Goal: Task Accomplishment & Management: Complete application form

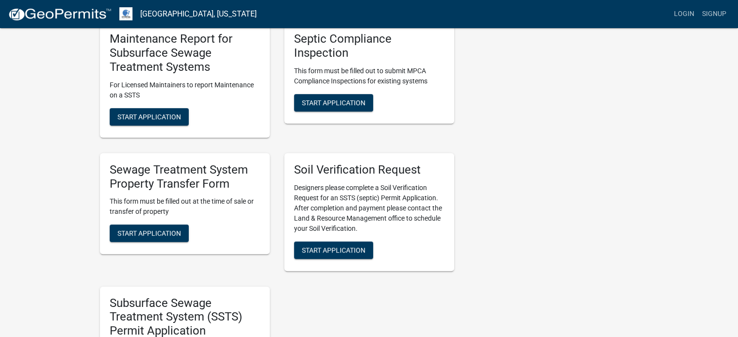
scroll to position [291, 0]
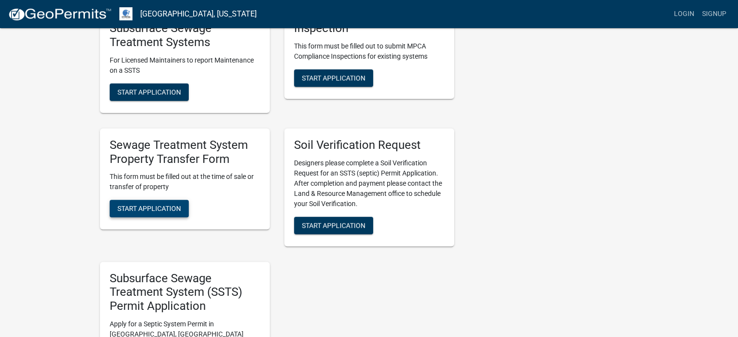
click at [158, 205] on span "Start Application" at bounding box center [149, 209] width 64 height 8
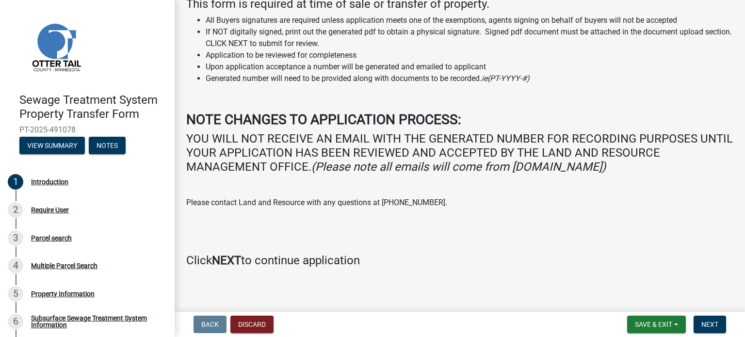
scroll to position [83, 0]
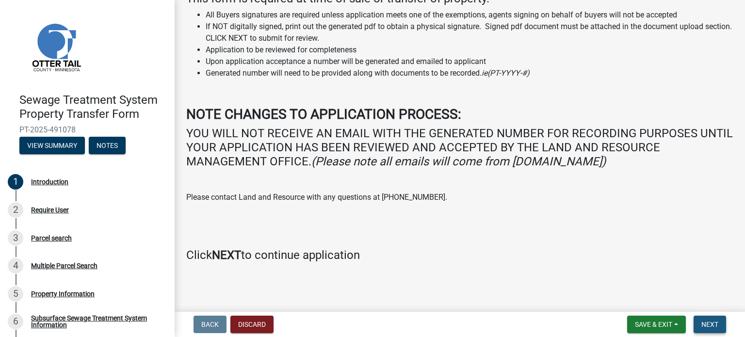
click at [720, 323] on button "Next" at bounding box center [710, 324] width 33 height 17
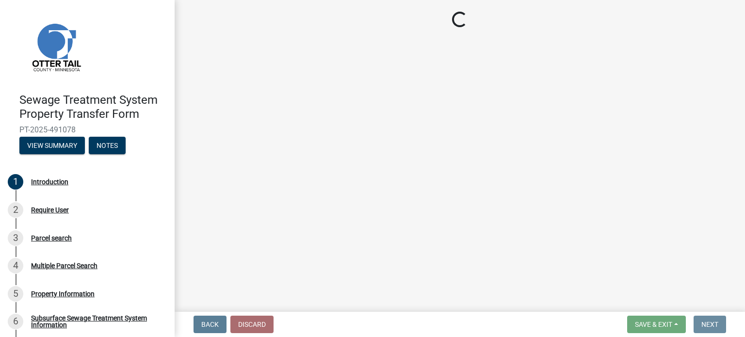
scroll to position [0, 0]
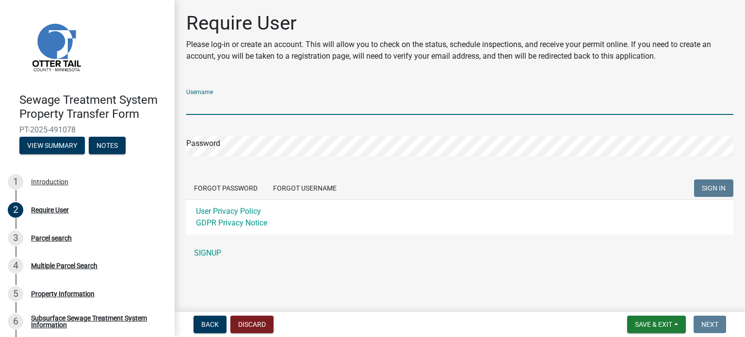
click at [225, 100] on input "Username" at bounding box center [459, 105] width 547 height 20
type input "[PERSON_NAME][EMAIL_ADDRESS][DOMAIN_NAME]"
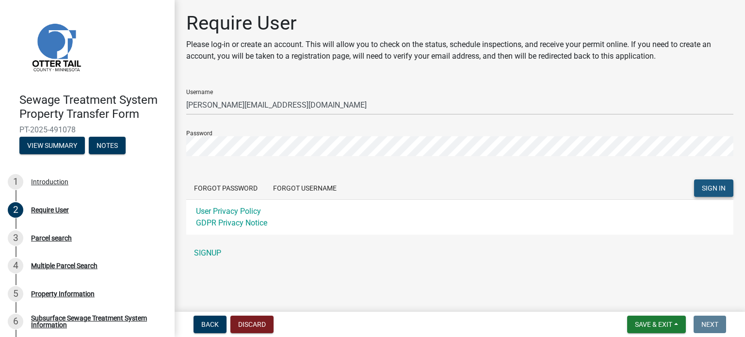
click at [712, 186] on span "SIGN IN" at bounding box center [714, 188] width 24 height 8
click at [318, 192] on button "Forgot Username" at bounding box center [304, 187] width 79 height 17
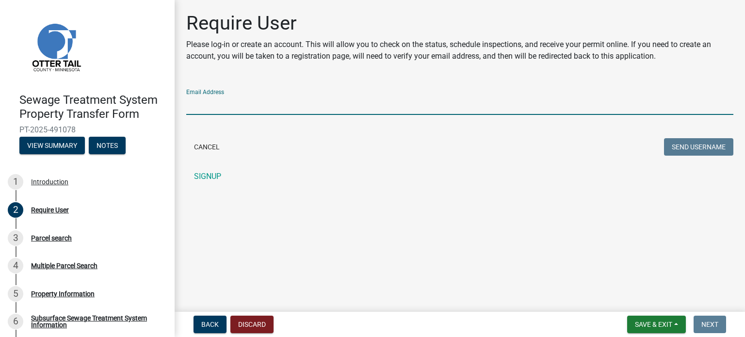
click at [268, 99] on input "Email Address" at bounding box center [459, 105] width 547 height 20
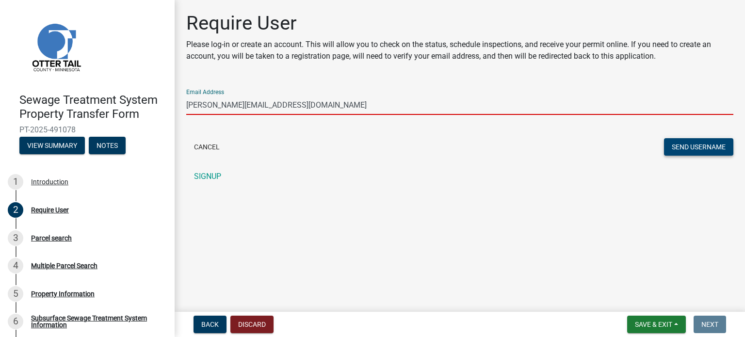
type input "[PERSON_NAME][EMAIL_ADDRESS][DOMAIN_NAME]"
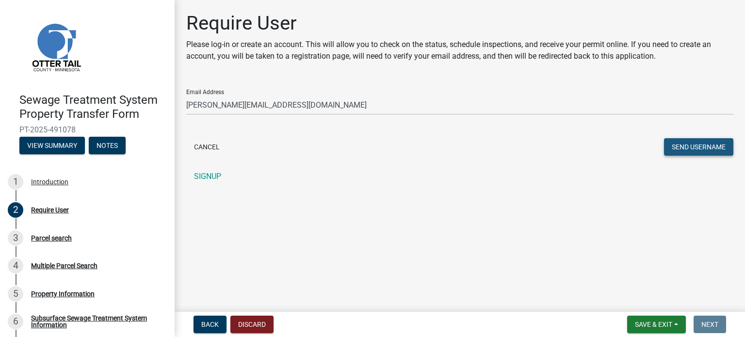
click at [690, 149] on button "Send Username" at bounding box center [698, 146] width 69 height 17
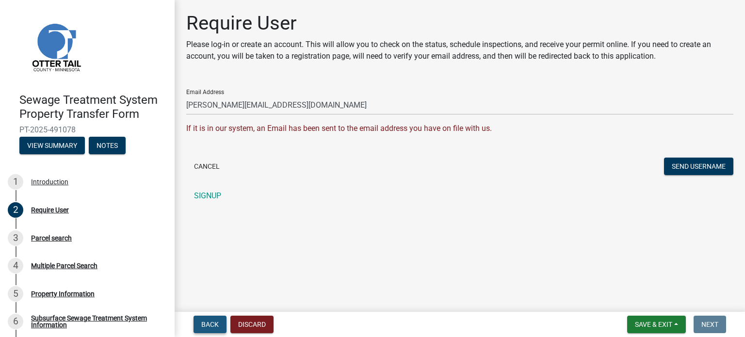
click at [212, 326] on span "Back" at bounding box center [209, 325] width 17 height 8
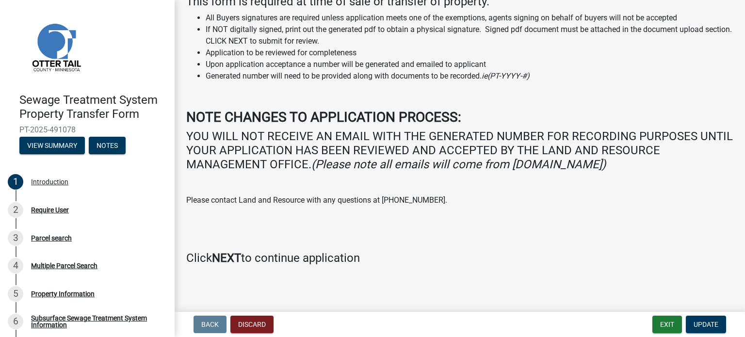
scroll to position [83, 0]
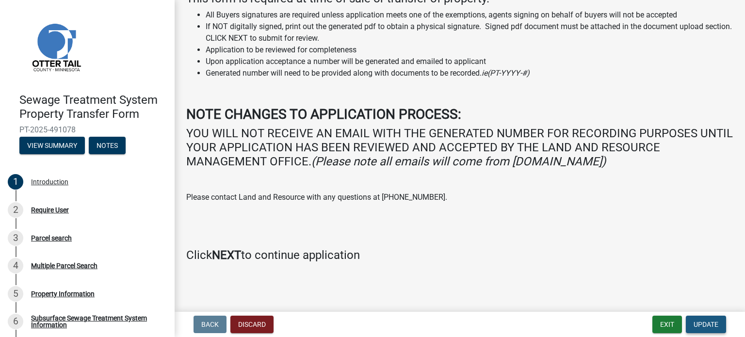
click at [707, 328] on span "Update" at bounding box center [706, 325] width 25 height 8
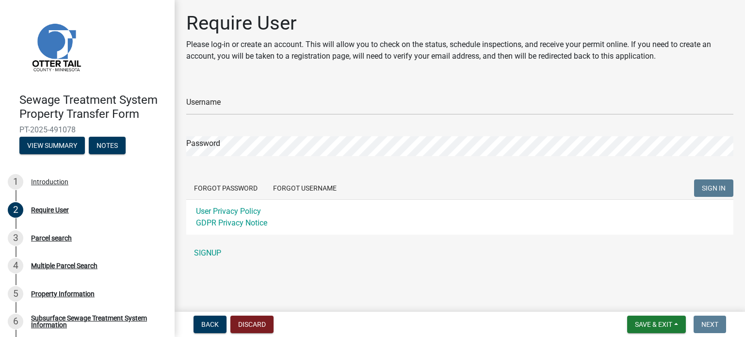
click at [332, 94] on div "Username" at bounding box center [459, 98] width 547 height 33
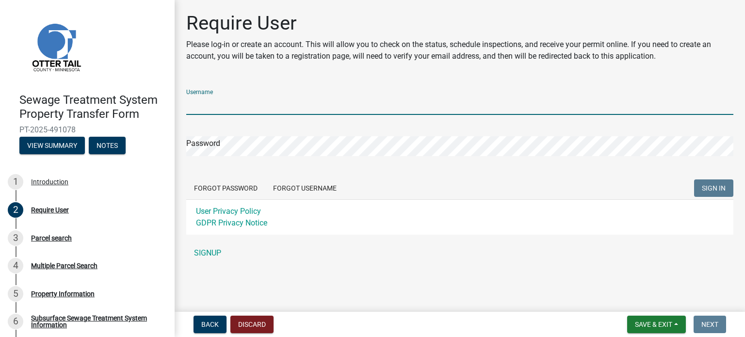
click at [326, 100] on input "Username" at bounding box center [459, 105] width 547 height 20
type input "f"
type input "davidsalter"
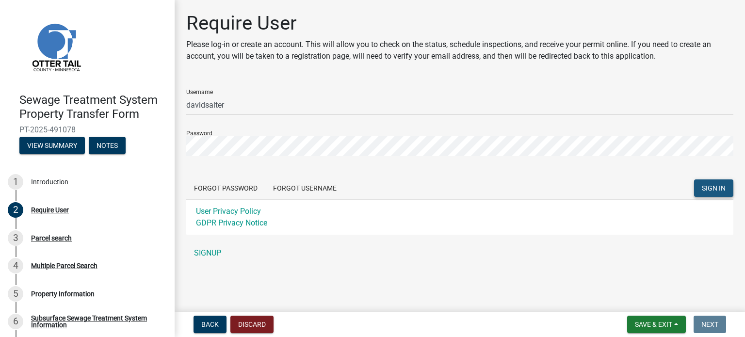
click at [720, 184] on span "SIGN IN" at bounding box center [714, 188] width 24 height 8
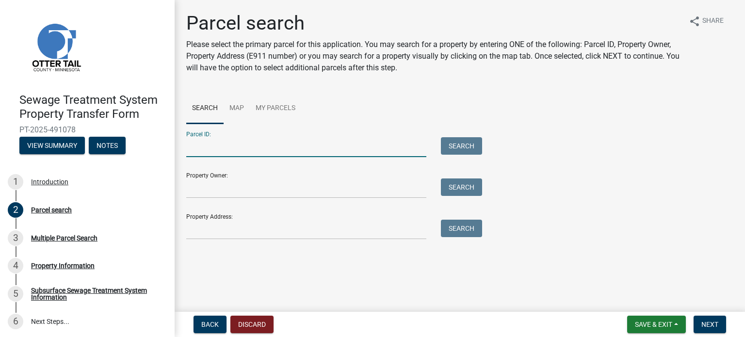
click at [334, 152] on input "Parcel ID:" at bounding box center [306, 147] width 240 height 20
type input "21000070048000"
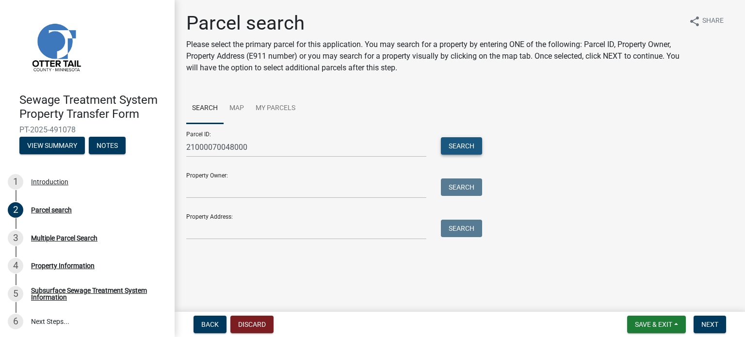
click at [458, 143] on button "Search" at bounding box center [461, 145] width 41 height 17
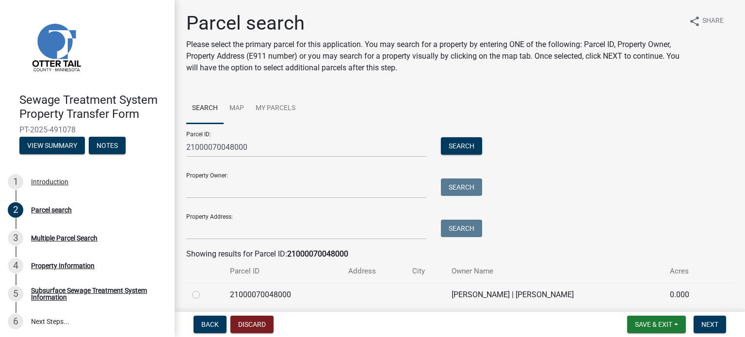
click at [204, 289] on label at bounding box center [204, 289] width 0 height 0
click at [204, 295] on input "radio" at bounding box center [207, 292] width 6 height 6
radio input "true"
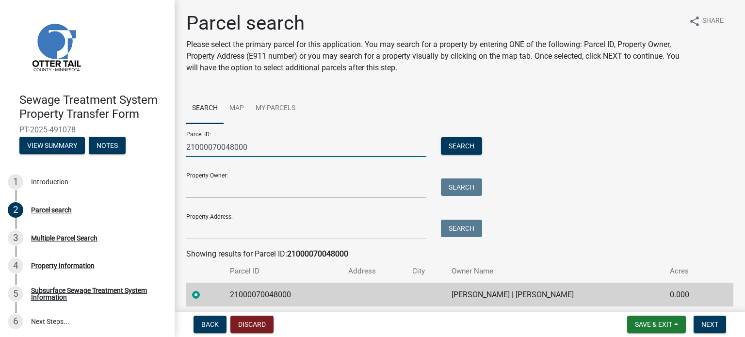
click at [322, 151] on input "21000070048000" at bounding box center [306, 147] width 240 height 20
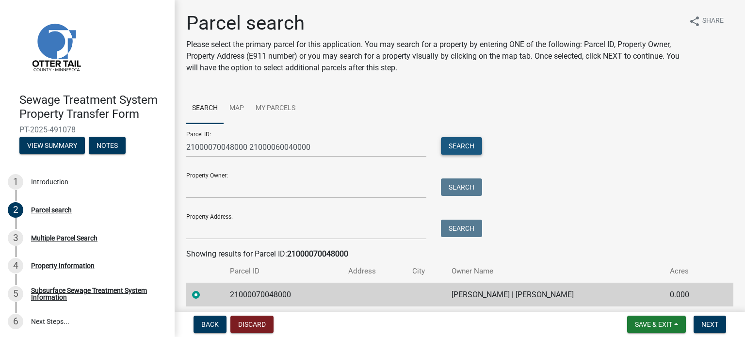
click at [451, 144] on button "Search" at bounding box center [461, 145] width 41 height 17
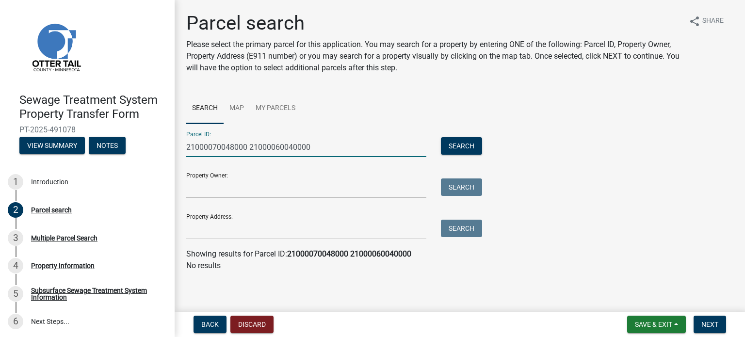
click at [310, 145] on input "21000070048000 21000060040000" at bounding box center [306, 147] width 240 height 20
drag, startPoint x: 249, startPoint y: 143, endPoint x: 310, endPoint y: 146, distance: 61.2
click at [310, 146] on input "21000070048000 21000060040000" at bounding box center [306, 147] width 240 height 20
type input "21000070048000"
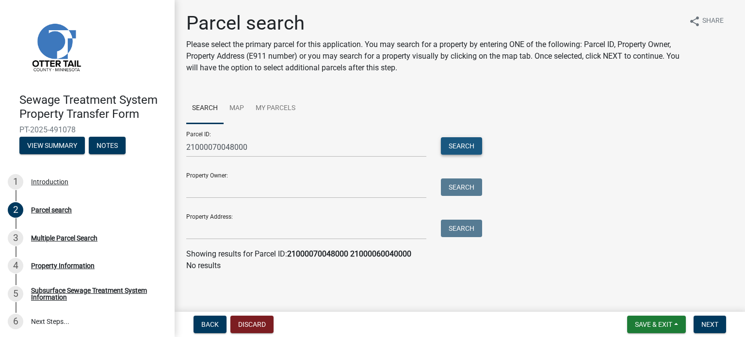
click at [458, 147] on button "Search" at bounding box center [461, 145] width 41 height 17
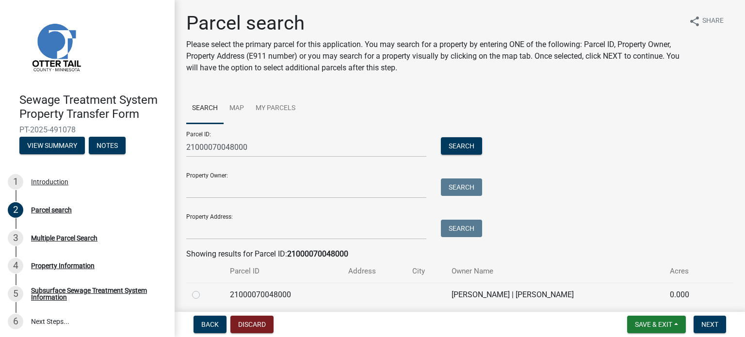
click at [204, 289] on label at bounding box center [204, 289] width 0 height 0
click at [204, 293] on input "radio" at bounding box center [207, 292] width 6 height 6
radio input "true"
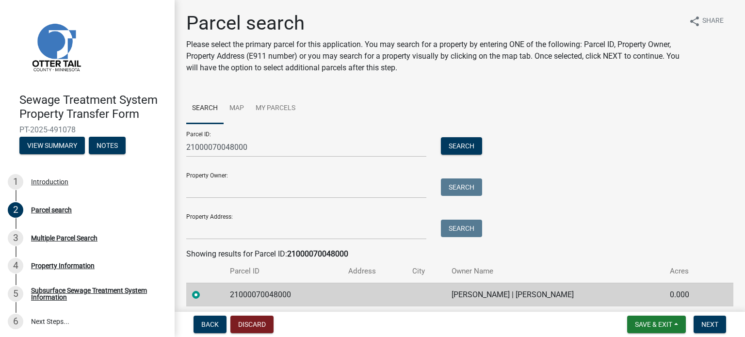
scroll to position [36, 0]
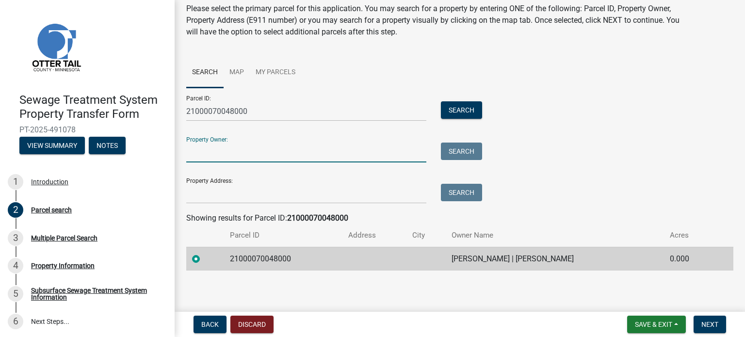
click at [295, 157] on input "Property Owner:" at bounding box center [306, 153] width 240 height 20
click at [706, 322] on span "Next" at bounding box center [709, 325] width 17 height 8
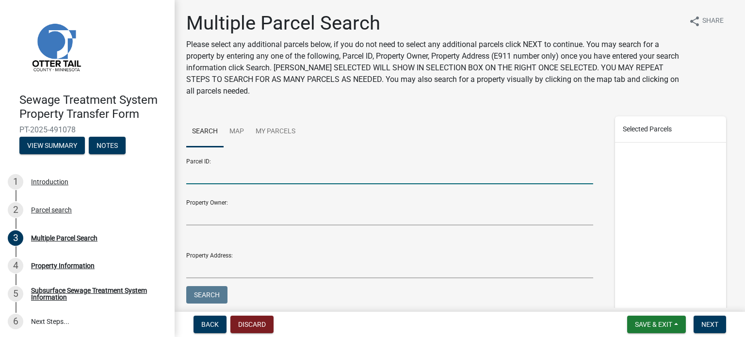
click at [336, 174] on input "Parcel ID:" at bounding box center [389, 174] width 407 height 20
paste input "21000060040000"
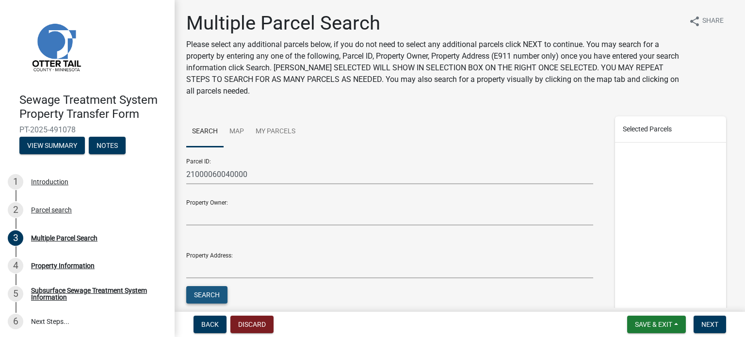
click at [211, 287] on button "Search" at bounding box center [206, 294] width 41 height 17
click at [214, 294] on button "Search" at bounding box center [206, 294] width 41 height 17
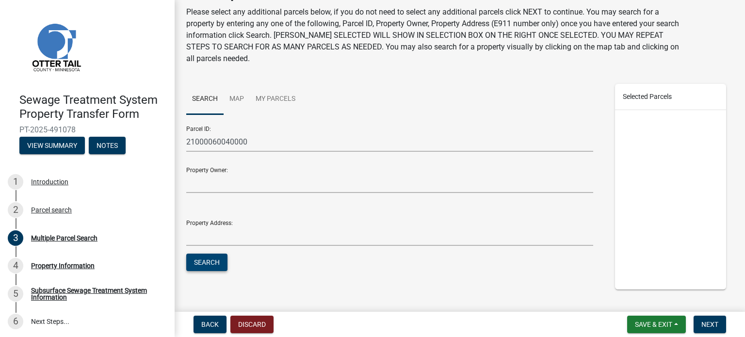
scroll to position [49, 0]
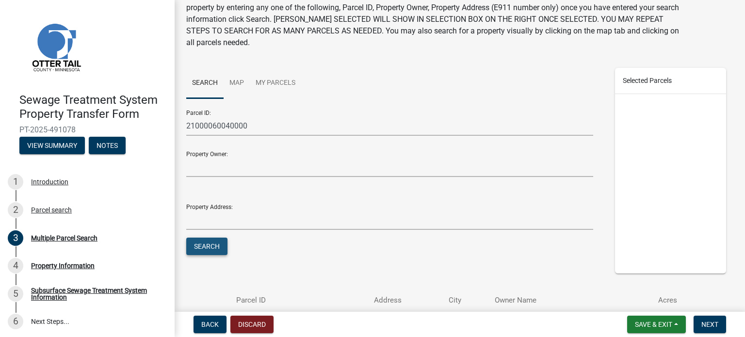
click at [217, 246] on button "Search" at bounding box center [206, 246] width 41 height 17
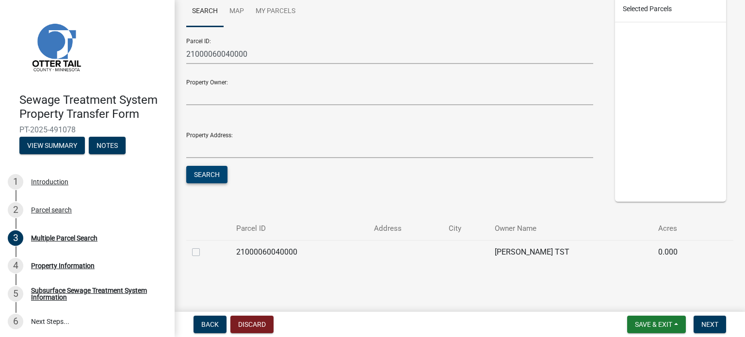
scroll to position [121, 0]
click at [263, 327] on button "Discard" at bounding box center [251, 324] width 43 height 17
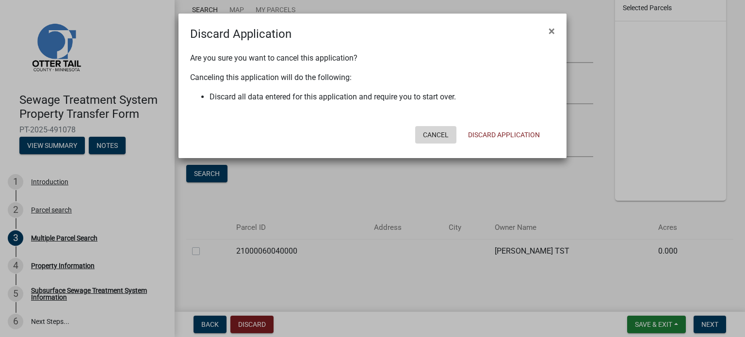
click at [437, 133] on button "Cancel" at bounding box center [435, 134] width 41 height 17
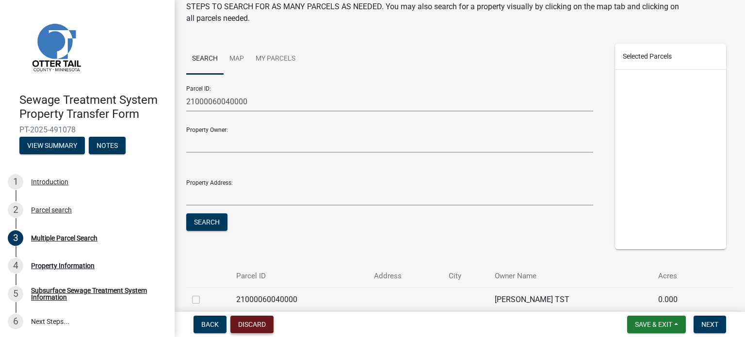
scroll to position [24, 0]
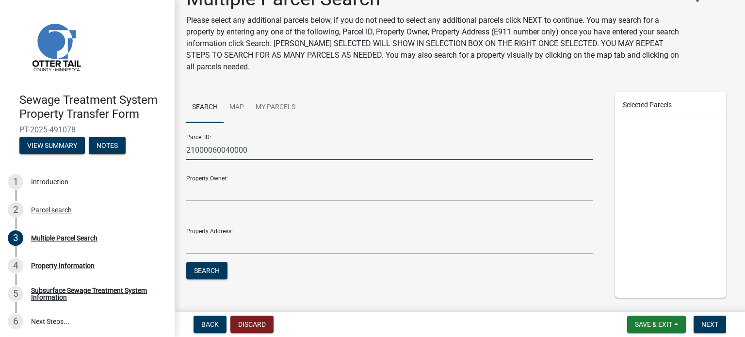
click at [273, 148] on input "21000060040000" at bounding box center [389, 150] width 407 height 20
type input "2"
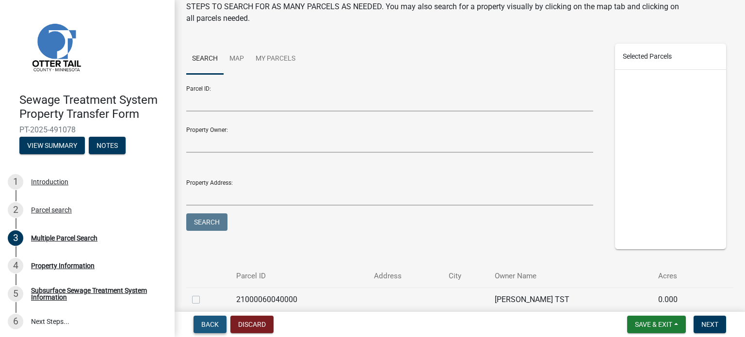
click at [215, 329] on button "Back" at bounding box center [210, 324] width 33 height 17
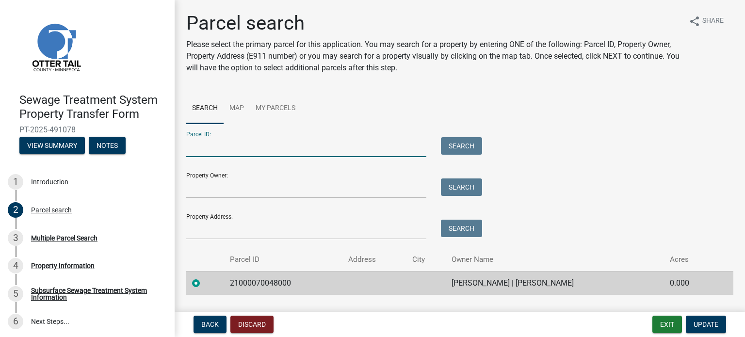
click at [280, 149] on input "Parcel ID:" at bounding box center [306, 147] width 240 height 20
type input "21000070048000"
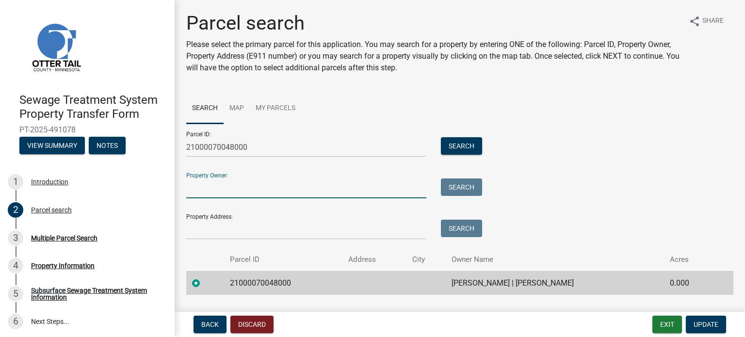
click at [292, 185] on input "Property Owner:" at bounding box center [306, 189] width 240 height 20
click at [701, 324] on span "Update" at bounding box center [706, 325] width 25 height 8
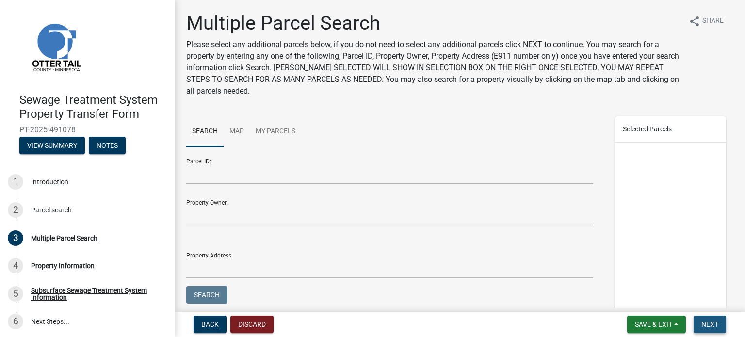
click at [710, 326] on span "Next" at bounding box center [709, 325] width 17 height 8
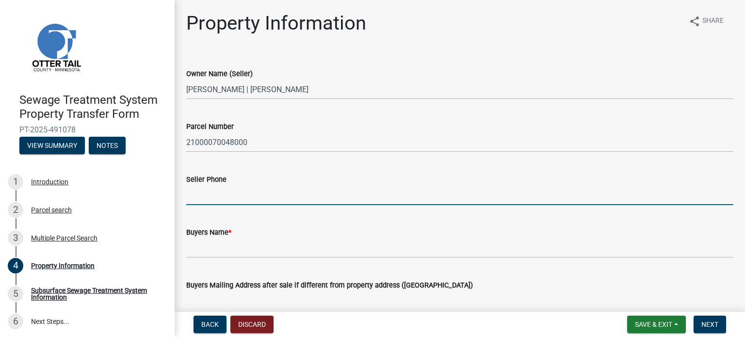
click at [234, 200] on input "Seller Phone" at bounding box center [459, 195] width 547 height 20
type input "[PHONE_NUMBER]"
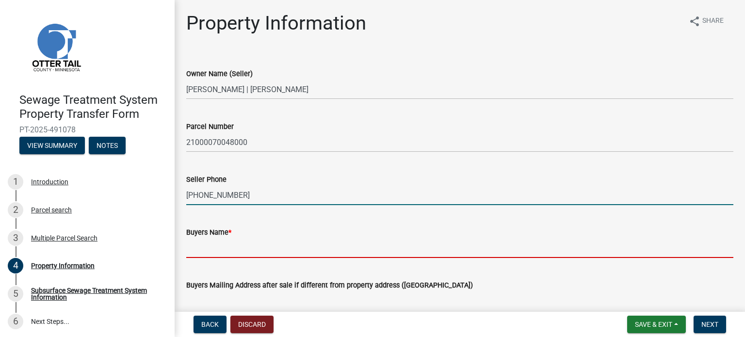
click at [278, 254] on input "Buyers Name *" at bounding box center [459, 248] width 547 height 20
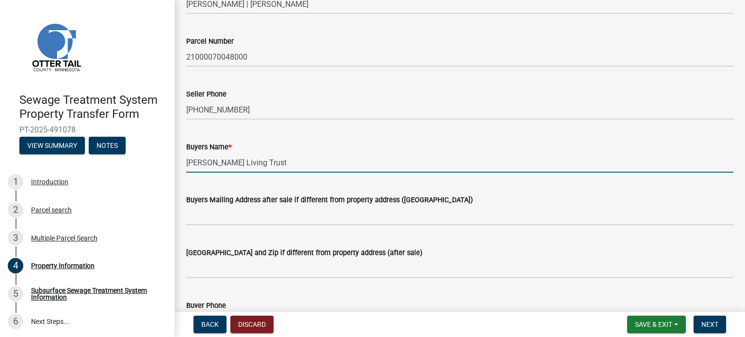
scroll to position [146, 0]
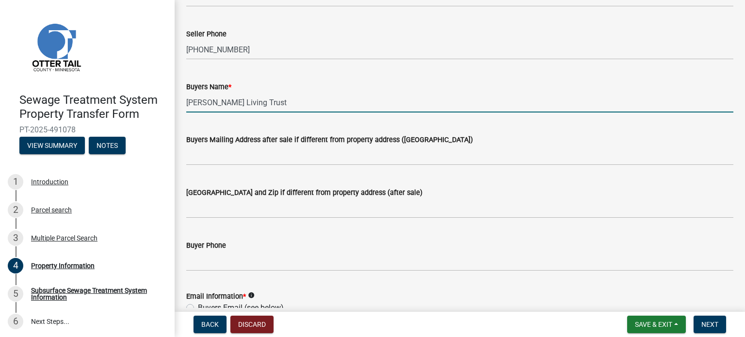
type input "[PERSON_NAME] Living Trust"
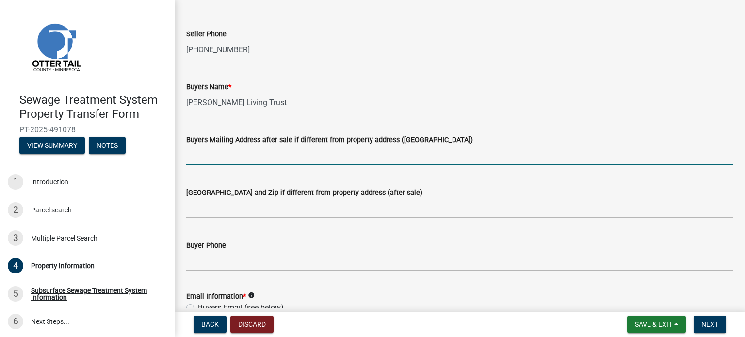
click at [306, 159] on input "Buyers Mailing Address after sale if different from property address ([GEOGRAPH…" at bounding box center [459, 156] width 547 height 20
type input "[STREET_ADDRESS]"
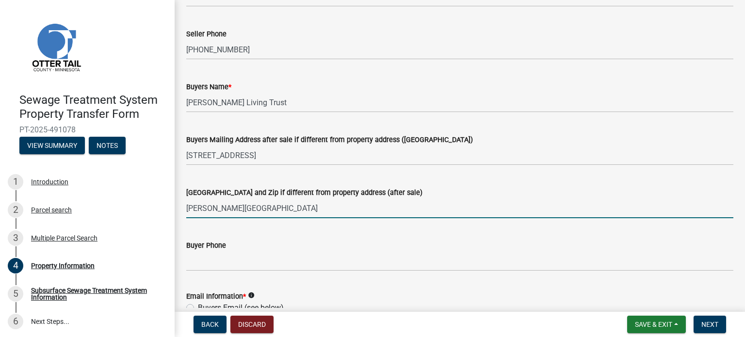
type input "[PERSON_NAME][GEOGRAPHIC_DATA]"
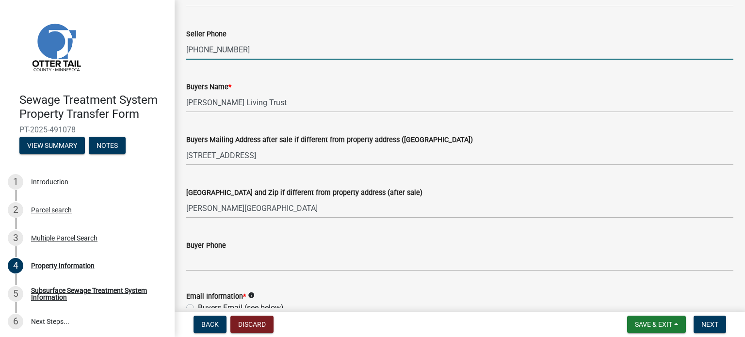
drag, startPoint x: 231, startPoint y: 46, endPoint x: 188, endPoint y: 57, distance: 44.0
click at [188, 57] on input "[PHONE_NUMBER]" at bounding box center [459, 50] width 547 height 20
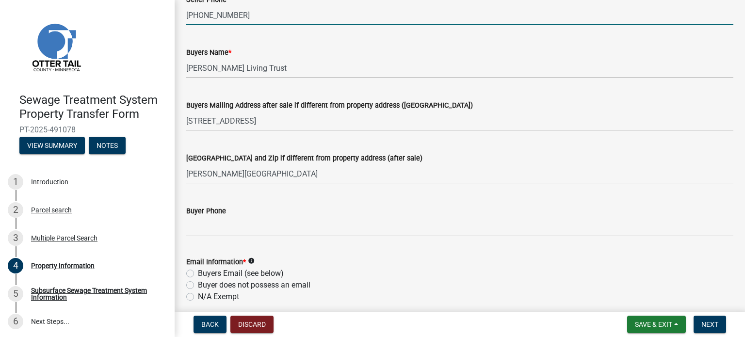
scroll to position [243, 0]
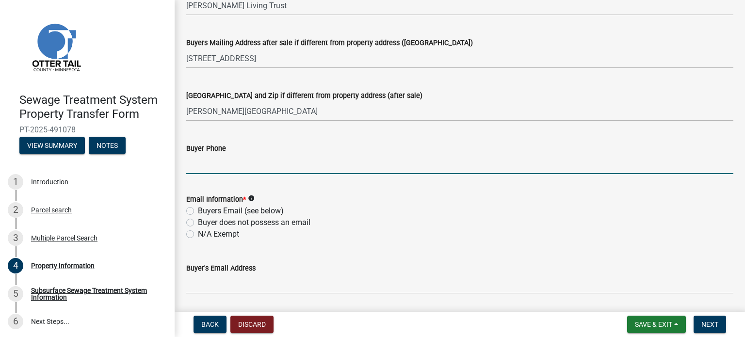
click at [230, 170] on input "Buyer Phone" at bounding box center [459, 164] width 547 height 20
paste input "[PHONE_NUMBER]"
type input "[PHONE_NUMBER]"
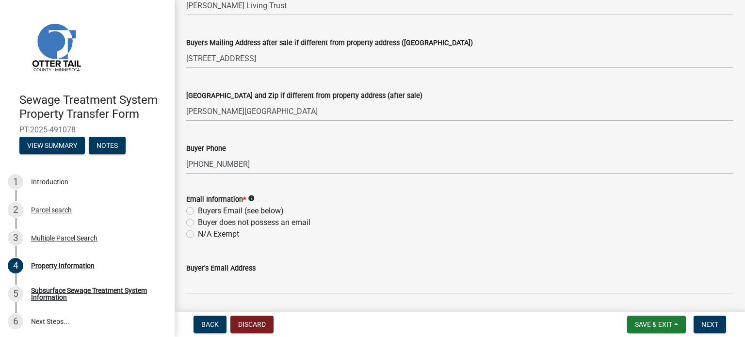
click at [252, 196] on icon "info" at bounding box center [251, 198] width 7 height 7
click at [384, 240] on wm-data-entity-input "Email Information * info Buyers Email (see below) Buyer does not possess an ema…" at bounding box center [459, 215] width 547 height 67
click at [198, 212] on label "Buyers Email (see below)" at bounding box center [241, 211] width 86 height 12
click at [198, 212] on input "Buyers Email (see below)" at bounding box center [201, 208] width 6 height 6
radio input "true"
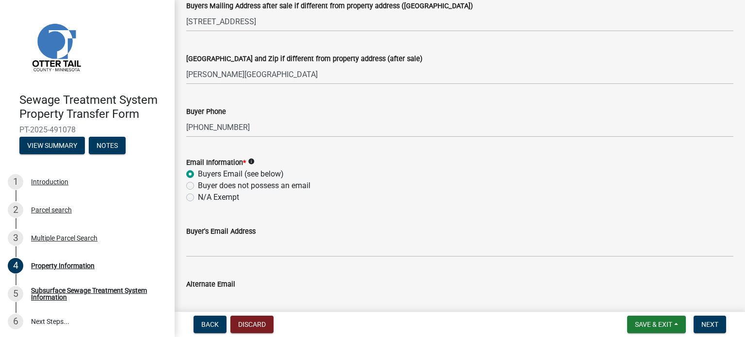
scroll to position [340, 0]
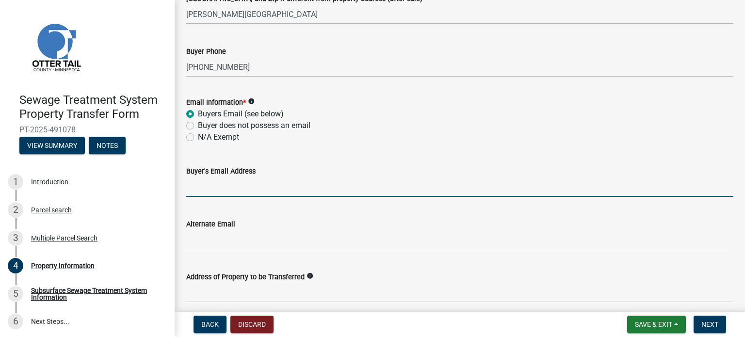
click at [247, 190] on input "Buyer's Email Address" at bounding box center [459, 187] width 547 height 20
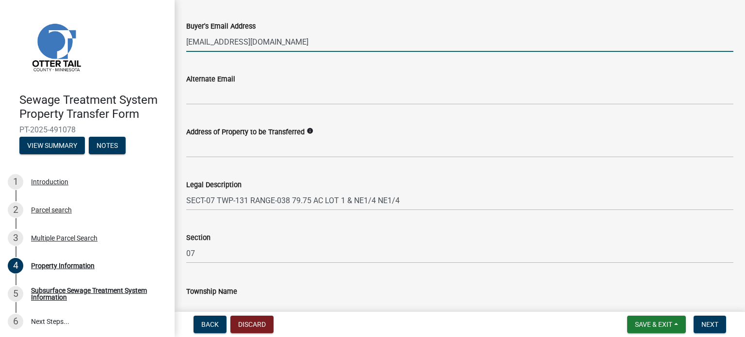
scroll to position [485, 0]
type input "[EMAIL_ADDRESS][DOMAIN_NAME]"
click at [307, 131] on icon "info" at bounding box center [310, 130] width 7 height 7
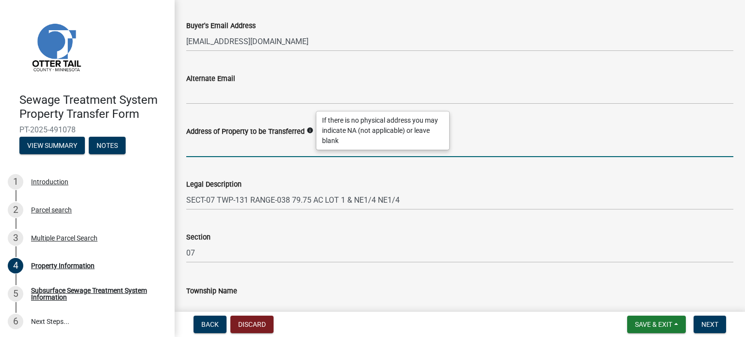
click at [465, 137] on input "Address of Property to be Transferred" at bounding box center [459, 147] width 547 height 20
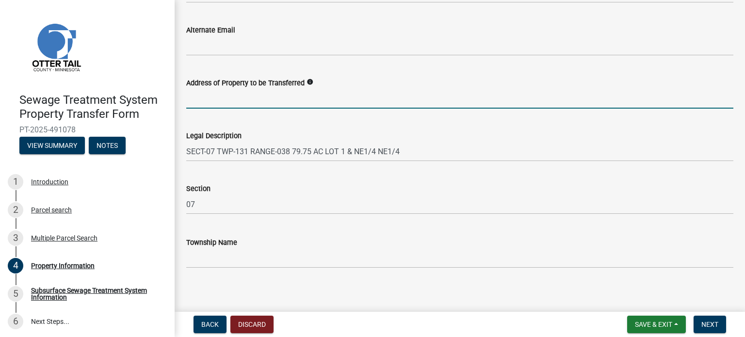
scroll to position [539, 0]
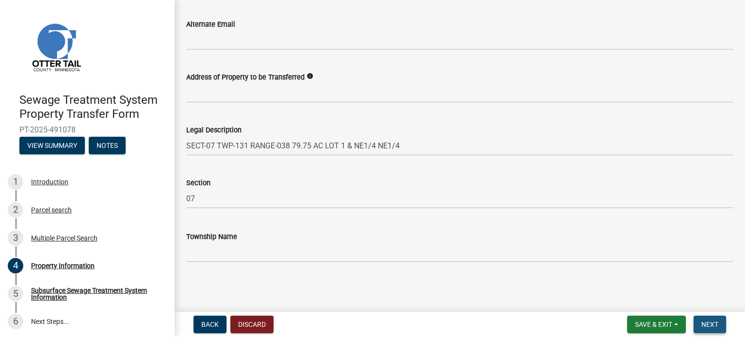
click at [719, 327] on button "Next" at bounding box center [710, 324] width 33 height 17
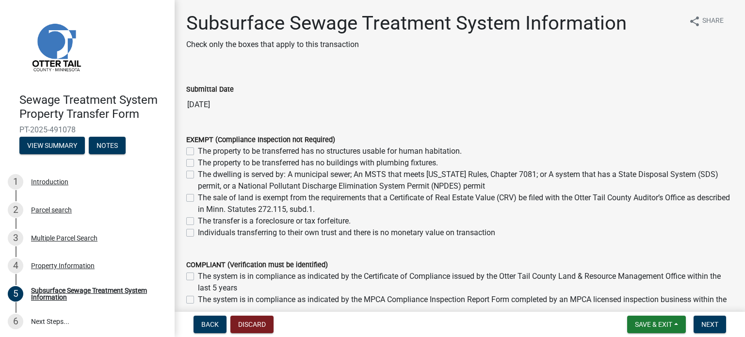
click at [198, 233] on label "Individuals transferring to their own trust and there is no monetary value on t…" at bounding box center [346, 233] width 297 height 12
click at [198, 233] on input "Individuals transferring to their own trust and there is no monetary value on t…" at bounding box center [201, 230] width 6 height 6
checkbox input "true"
checkbox input "false"
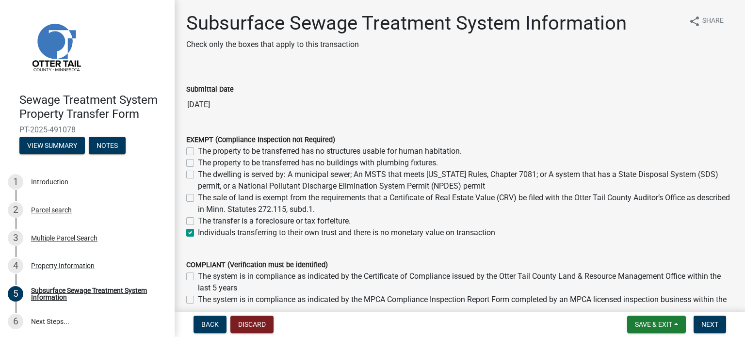
checkbox input "false"
checkbox input "true"
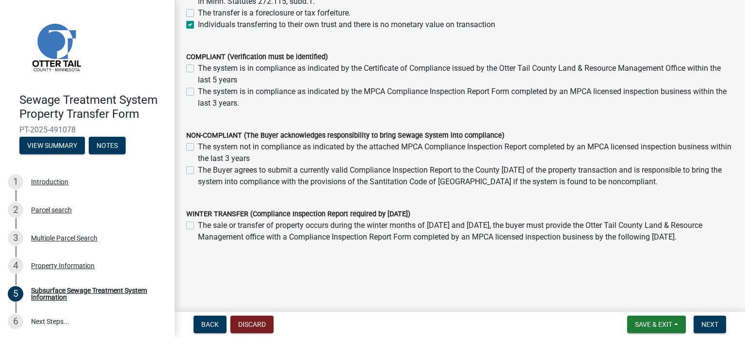
scroll to position [220, 0]
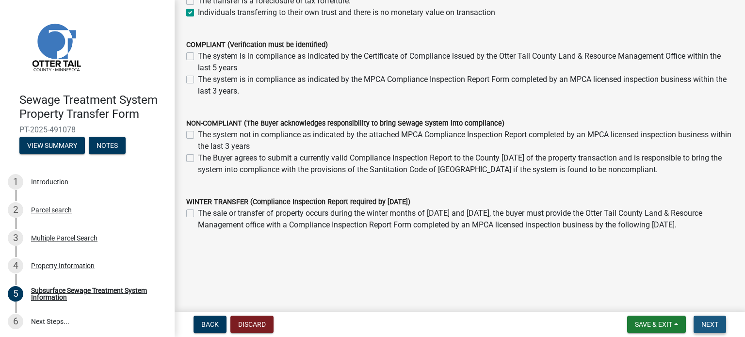
click at [714, 322] on span "Next" at bounding box center [709, 325] width 17 height 8
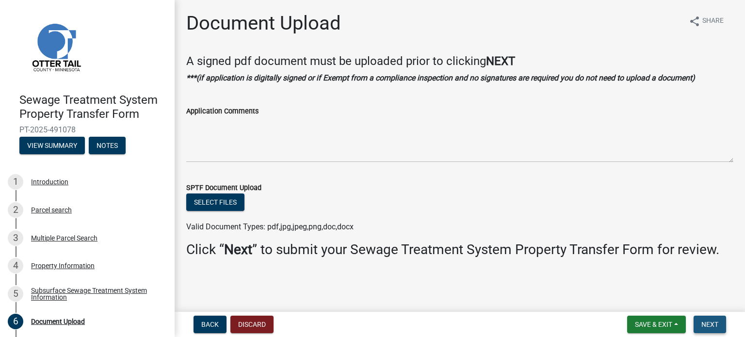
click at [712, 324] on span "Next" at bounding box center [709, 325] width 17 height 8
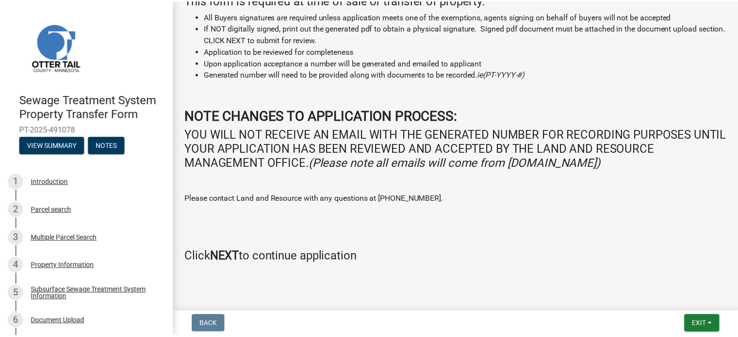
scroll to position [187, 0]
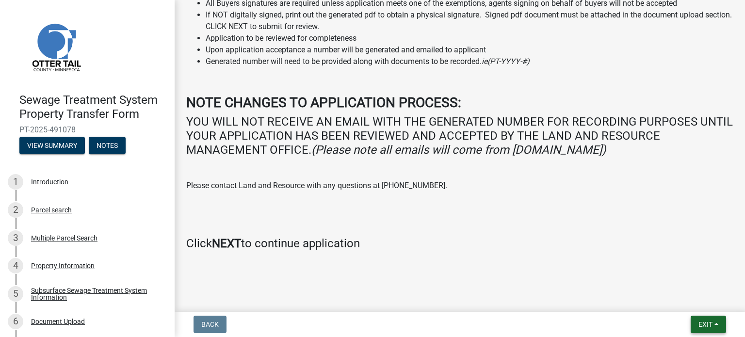
click at [701, 323] on span "Exit" at bounding box center [706, 325] width 14 height 8
click at [700, 302] on button "Save & Exit" at bounding box center [688, 299] width 78 height 23
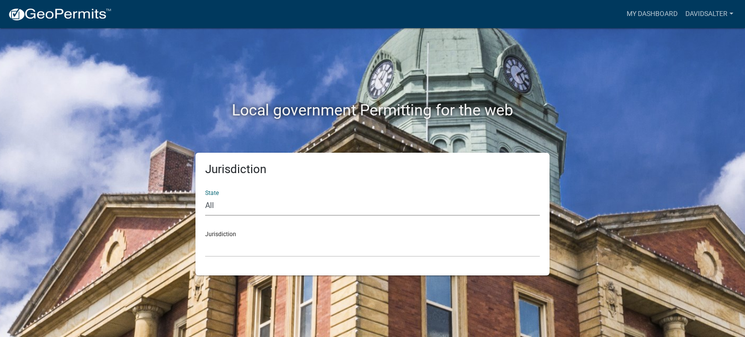
click at [289, 202] on select "All [US_STATE] [US_STATE] [US_STATE] [US_STATE] [US_STATE] [US_STATE] [US_STATE…" at bounding box center [372, 206] width 335 height 20
select select "[US_STATE]"
click at [205, 196] on select "All [US_STATE] [US_STATE] [US_STATE] [US_STATE] [US_STATE] [US_STATE] [US_STATE…" at bounding box center [372, 206] width 335 height 20
click at [252, 245] on select "[GEOGRAPHIC_DATA], [US_STATE] [GEOGRAPHIC_DATA], [US_STATE] [GEOGRAPHIC_DATA], …" at bounding box center [372, 247] width 335 height 20
